Goal: Task Accomplishment & Management: Manage account settings

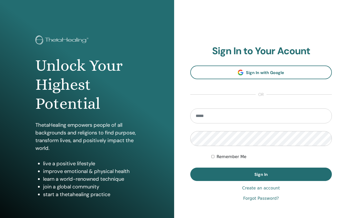
type input "**********"
click at [261, 174] on button "Sign In" at bounding box center [261, 173] width 142 height 13
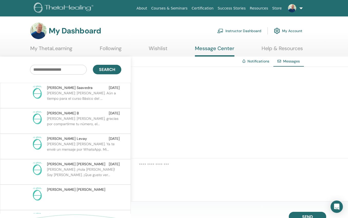
click at [229, 30] on link "Instructor Dashboard" at bounding box center [239, 30] width 44 height 11
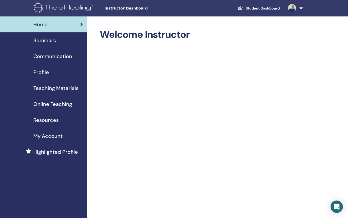
click at [48, 42] on span "Seminars" at bounding box center [44, 40] width 23 height 8
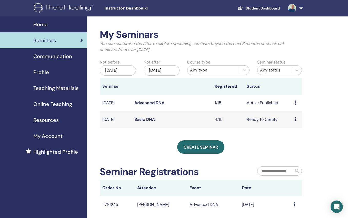
click at [295, 121] on icon at bounding box center [296, 119] width 2 height 4
click at [261, 142] on div "My Seminars You can customize the filter to explore upcoming seminars beyond th…" at bounding box center [201, 121] width 202 height 184
click at [143, 122] on link "Basic DNA" at bounding box center [145, 119] width 21 height 5
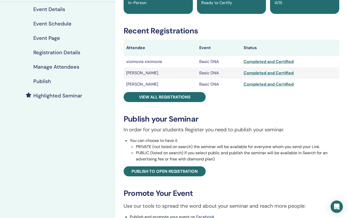
scroll to position [68, 0]
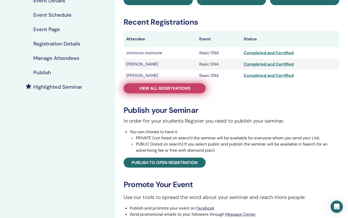
click at [179, 88] on span "View all registrations" at bounding box center [165, 87] width 52 height 5
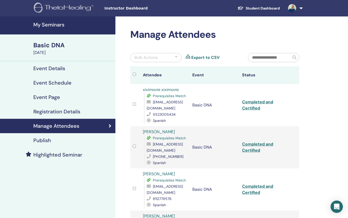
click at [55, 26] on h4 "My Seminars" at bounding box center [72, 25] width 79 height 6
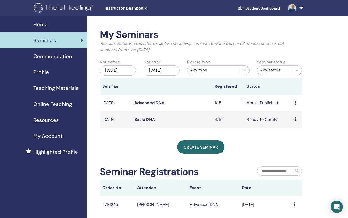
click at [146, 105] on link "Advanced DNA" at bounding box center [150, 102] width 30 height 5
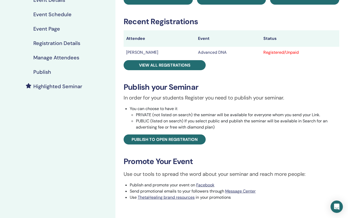
scroll to position [69, 0]
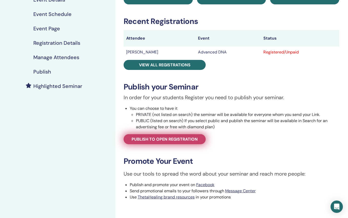
click at [185, 138] on span "Publish to open registration" at bounding box center [165, 138] width 66 height 5
